Goal: Task Accomplishment & Management: Use online tool/utility

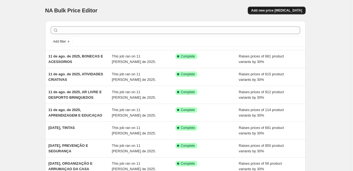
click at [274, 12] on span "Add new price [MEDICAL_DATA]" at bounding box center [276, 10] width 51 height 4
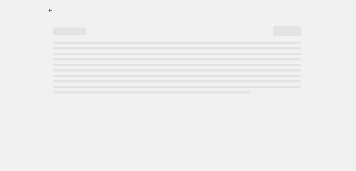
select select "percentage"
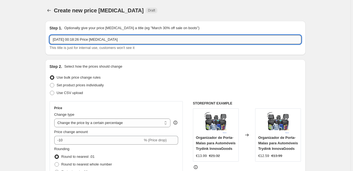
drag, startPoint x: 136, startPoint y: 39, endPoint x: 76, endPoint y: 41, distance: 59.8
click at [76, 41] on input "[DATE] 00:18:26 Price [MEDICAL_DATA]" at bounding box center [176, 39] width 252 height 9
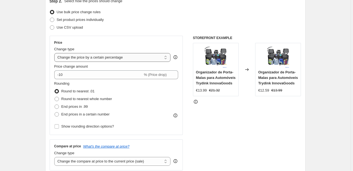
scroll to position [66, 0]
type input "[DATE], BONECOS E FIGURAS"
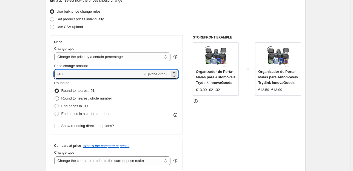
drag, startPoint x: 100, startPoint y: 77, endPoint x: 27, endPoint y: 70, distance: 73.6
type input "30"
click at [77, 103] on span "End prices in .99" at bounding box center [74, 105] width 27 height 5
click at [55, 104] on input "End prices in .99" at bounding box center [55, 104] width 0 height 0
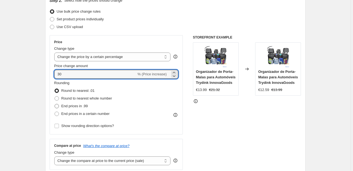
radio input "true"
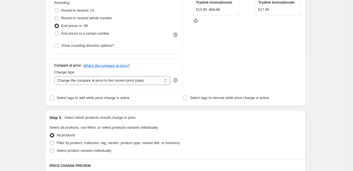
scroll to position [154, 0]
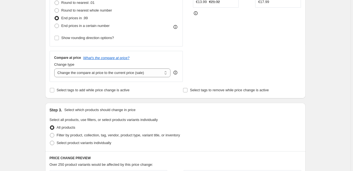
click at [97, 68] on div "Change type Change the compare at price to the current price (sale) Change the …" at bounding box center [112, 69] width 117 height 15
click at [108, 74] on select "Change the compare at price to the current price (sale) Change the compare at p…" at bounding box center [112, 72] width 117 height 9
click at [55, 68] on select "Change the compare at price to the current price (sale) Change the compare at p…" at bounding box center [112, 72] width 117 height 9
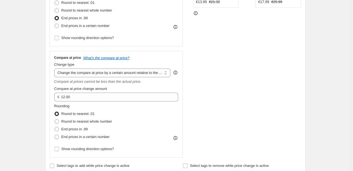
drag, startPoint x: 111, startPoint y: 76, endPoint x: 138, endPoint y: 106, distance: 40.6
click at [138, 106] on div "Rounding Round to nearest .01 Round to nearest whole number End prices in .99 E…" at bounding box center [116, 121] width 124 height 37
click at [139, 70] on select "Change the compare at price to the current price (sale) Change the compare at p…" at bounding box center [112, 72] width 117 height 9
select select "pp"
click at [55, 68] on select "Change the compare at price to the current price (sale) Change the compare at p…" at bounding box center [112, 72] width 117 height 9
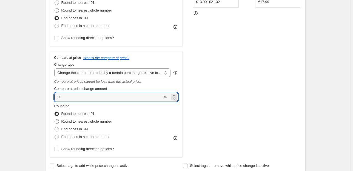
drag, startPoint x: 69, startPoint y: 97, endPoint x: 24, endPoint y: 95, distance: 45.0
click at [22, 95] on div "Create new price [MEDICAL_DATA]. This page is ready Create new price [MEDICAL_D…" at bounding box center [175, 161] width 351 height 631
type input "80"
click at [38, 93] on div "Create new price [MEDICAL_DATA]. This page is ready Create new price [MEDICAL_D…" at bounding box center [175, 161] width 351 height 631
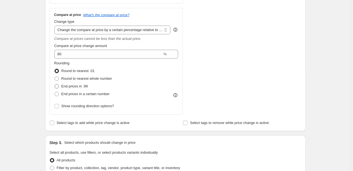
scroll to position [198, 0]
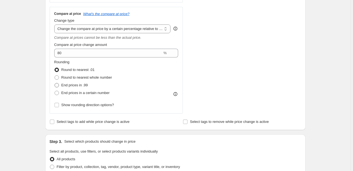
click at [76, 85] on span "End prices in .99" at bounding box center [74, 85] width 27 height 4
click at [55, 83] on input "End prices in .99" at bounding box center [55, 83] width 0 height 0
radio input "true"
drag, startPoint x: 76, startPoint y: 85, endPoint x: 74, endPoint y: 82, distance: 3.3
click at [75, 84] on span "End prices in .99" at bounding box center [74, 85] width 27 height 4
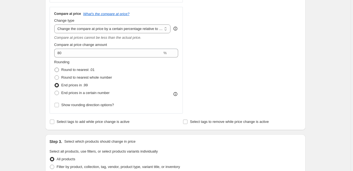
click at [72, 68] on span "Round to nearest .01" at bounding box center [77, 70] width 33 height 4
click at [55, 68] on input "Round to nearest .01" at bounding box center [55, 68] width 0 height 0
radio input "true"
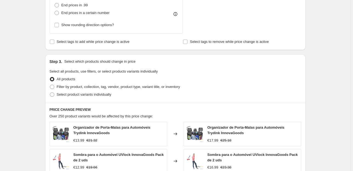
scroll to position [285, 0]
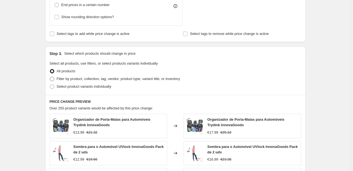
click at [56, 76] on label "Filter by product, collection, tag, vendor, product type, variant title, or inv…" at bounding box center [115, 79] width 131 height 8
click at [50, 77] on input "Filter by product, collection, tag, vendor, product type, variant title, or inv…" at bounding box center [50, 77] width 0 height 0
radio input "true"
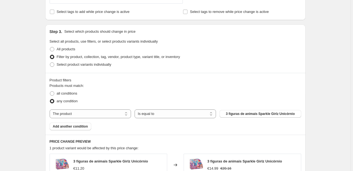
scroll to position [351, 0]
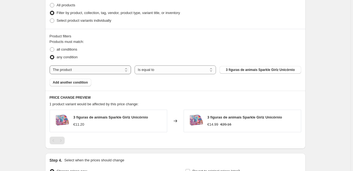
click at [97, 68] on select "The product The product's collection The product's vendor The product's status …" at bounding box center [91, 69] width 82 height 9
click at [89, 71] on select "The product The product's collection The product's vendor The product's status …" at bounding box center [91, 69] width 82 height 9
select select "collection"
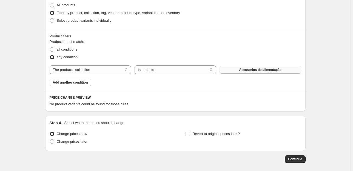
click at [240, 69] on span "Acessórios de alimentação" at bounding box center [260, 70] width 43 height 4
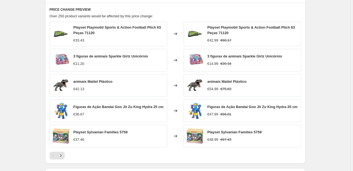
scroll to position [516, 0]
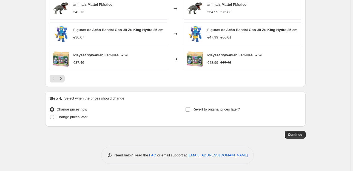
click at [299, 132] on span "Continue" at bounding box center [295, 134] width 14 height 4
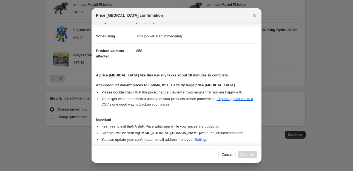
scroll to position [56, 0]
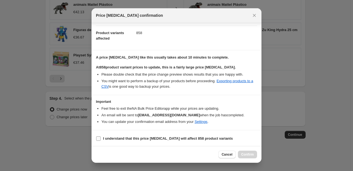
click at [99, 137] on input "I understand that this price [MEDICAL_DATA] will affect 858 product variants" at bounding box center [98, 138] width 4 height 4
checkbox input "true"
click at [244, 153] on span "Confirm" at bounding box center [248, 154] width 13 height 4
